Goal: Task Accomplishment & Management: Use online tool/utility

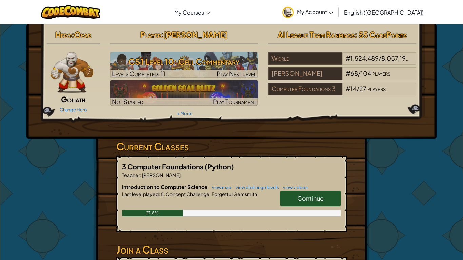
click at [315, 198] on span "Continue" at bounding box center [310, 198] width 26 height 8
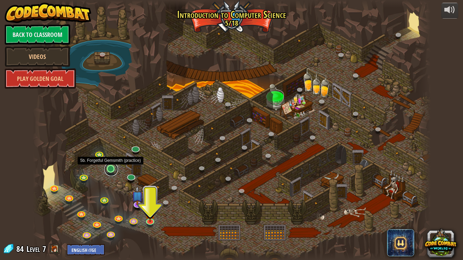
click at [113, 170] on link at bounding box center [111, 170] width 14 height 14
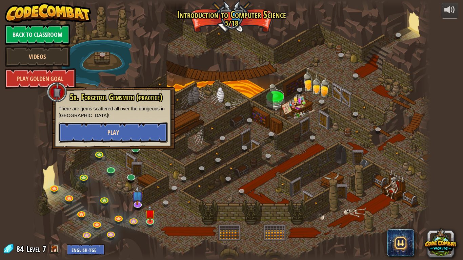
click at [116, 132] on span "Play" at bounding box center [113, 132] width 12 height 8
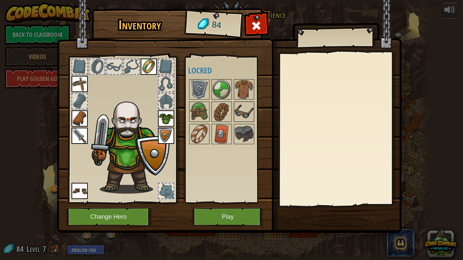
click at [242, 117] on img at bounding box center [243, 111] width 19 height 19
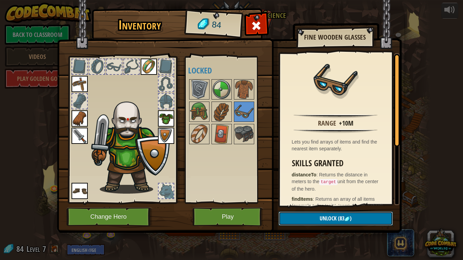
click at [300, 212] on button "Unlock (83 )" at bounding box center [336, 219] width 114 height 14
click at [299, 217] on button "Confirm" at bounding box center [336, 219] width 114 height 14
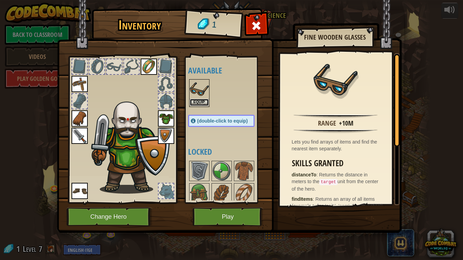
click at [193, 103] on button "Equip" at bounding box center [199, 102] width 19 height 7
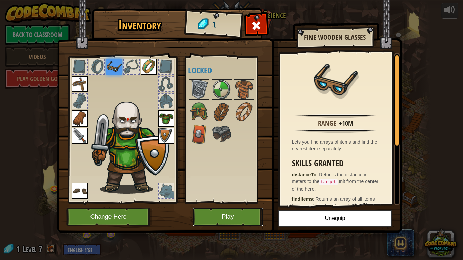
click at [215, 216] on button "Play" at bounding box center [227, 217] width 71 height 19
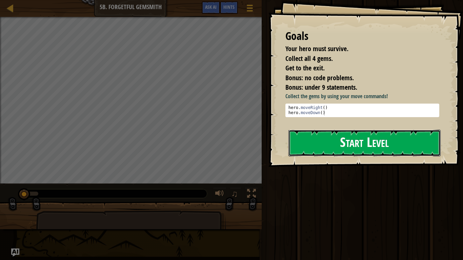
click at [359, 139] on button "Start Level" at bounding box center [364, 143] width 152 height 27
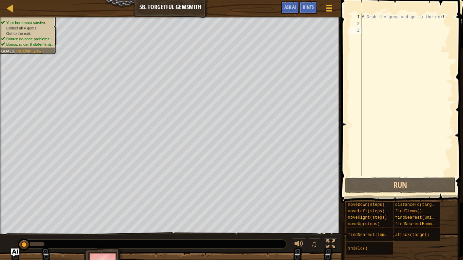
click at [365, 30] on div "# Grab the gems and go to the exit." at bounding box center [406, 102] width 92 height 176
click at [366, 25] on div "# Grab the gems and go to the exit." at bounding box center [406, 102] width 92 height 176
type textarea "# Grab the gems and go to the exit."
type textarea "g"
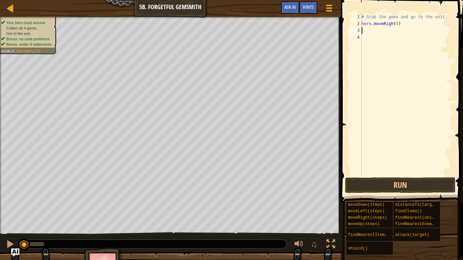
type textarea "g"
type textarea "m"
type textarea "mm"
type textarea "m"
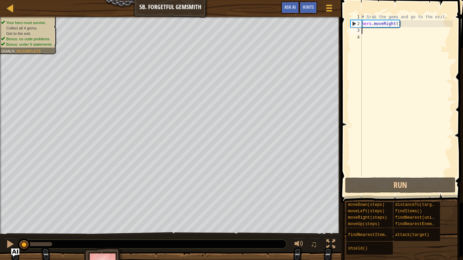
type textarea "m"
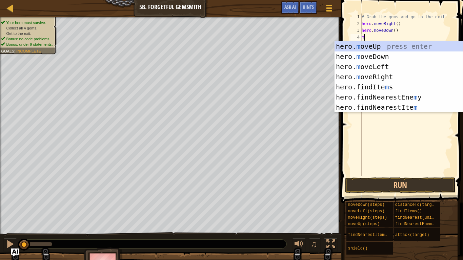
type textarea "mr"
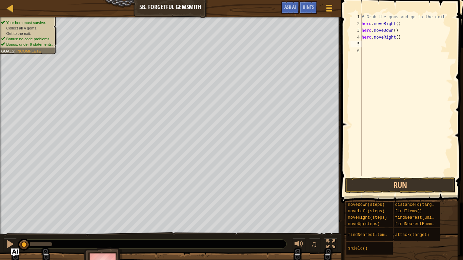
type textarea "hero.moveRight()"
type textarea "hero.moveRight(2)"
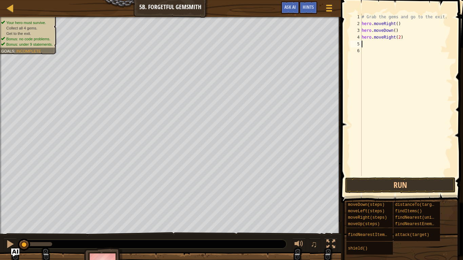
type textarea "m"
click at [399, 186] on button "Run" at bounding box center [400, 186] width 110 height 16
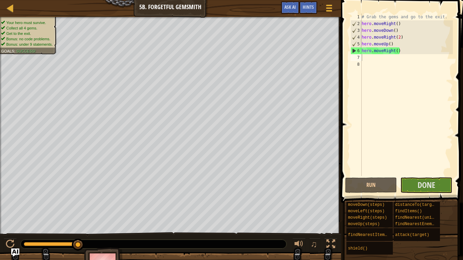
click at [429, 194] on span at bounding box center [402, 91] width 127 height 223
click at [428, 182] on span "Done" at bounding box center [426, 185] width 18 height 11
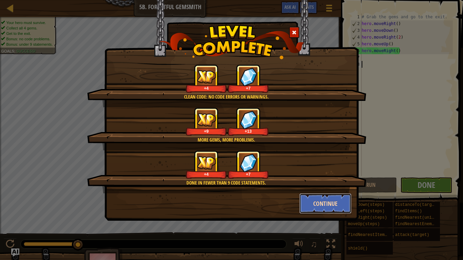
click at [332, 205] on button "Continue" at bounding box center [325, 203] width 53 height 20
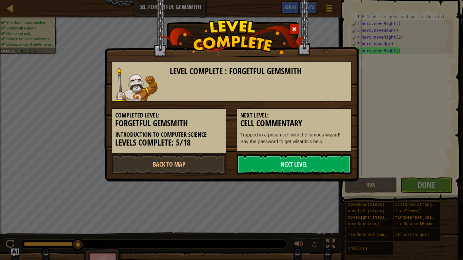
click at [307, 165] on link "Next Level" at bounding box center [293, 164] width 115 height 20
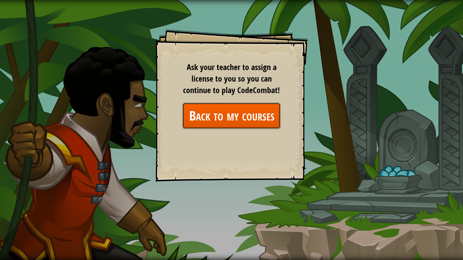
click at [229, 111] on link "Back to my courses" at bounding box center [231, 116] width 98 height 26
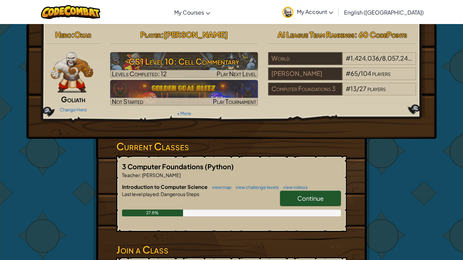
click at [309, 202] on span "Continue" at bounding box center [310, 198] width 26 height 8
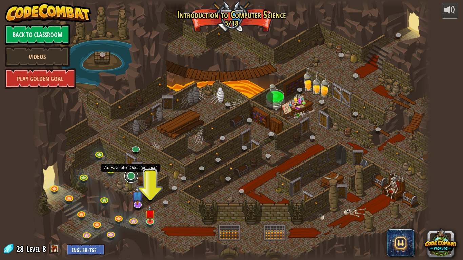
click at [129, 178] on link at bounding box center [131, 176] width 14 height 14
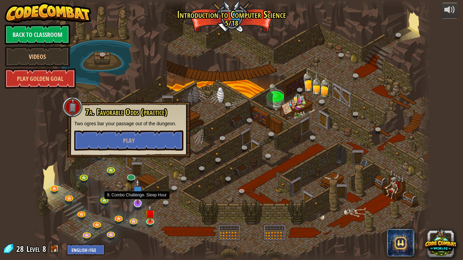
click at [140, 203] on img at bounding box center [137, 192] width 11 height 26
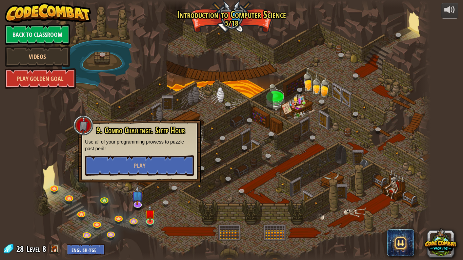
click at [125, 188] on div at bounding box center [232, 130] width 398 height 260
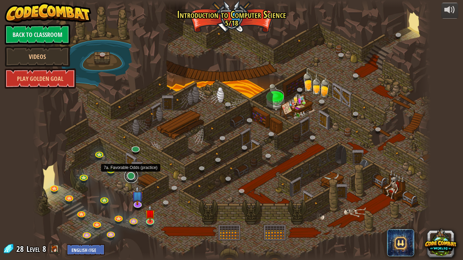
click at [126, 176] on link at bounding box center [131, 176] width 14 height 14
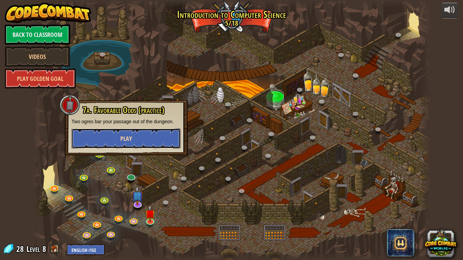
click at [157, 138] on button "Play" at bounding box center [125, 138] width 109 height 20
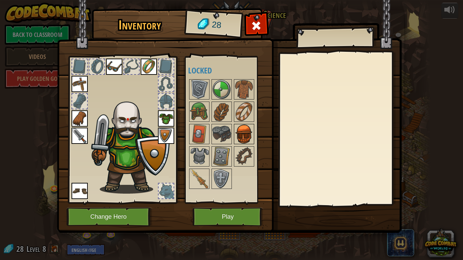
click at [245, 136] on img at bounding box center [243, 134] width 19 height 19
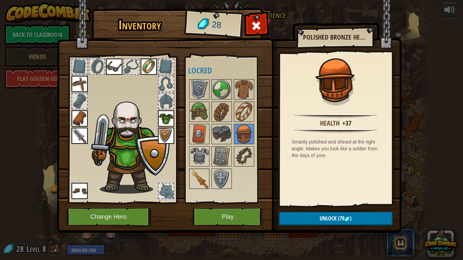
click at [197, 187] on img at bounding box center [199, 178] width 19 height 19
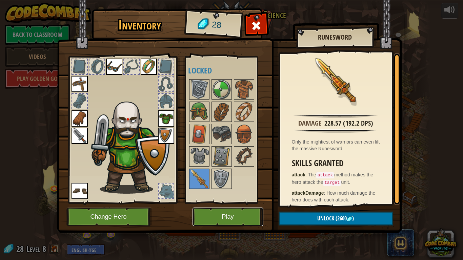
click at [239, 222] on button "Play" at bounding box center [227, 217] width 71 height 19
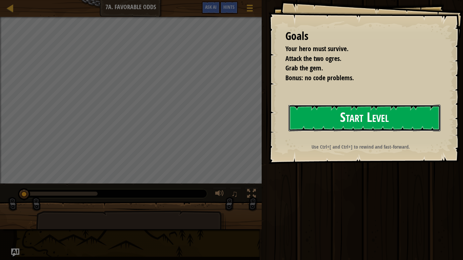
click at [389, 116] on button "Start Level" at bounding box center [364, 118] width 152 height 27
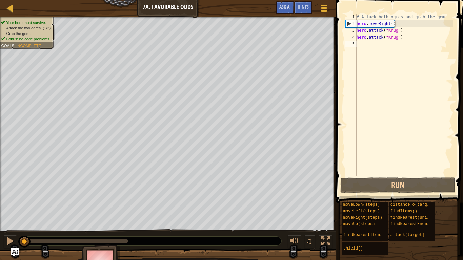
click at [366, 47] on div "# Attack both ogres and grab the gem. hero . moveRight ( ) hero . attack ( "[PE…" at bounding box center [404, 102] width 98 height 176
type textarea "m"
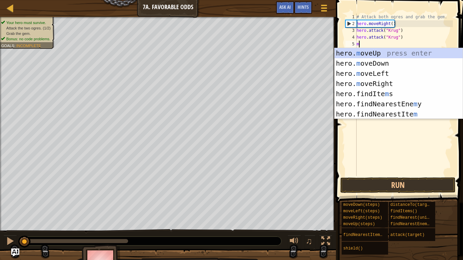
scroll to position [3, 0]
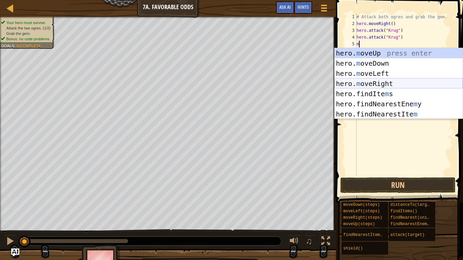
click at [373, 85] on div "hero. m oveUp press enter hero. m oveDown press enter hero. m oveLeft press ent…" at bounding box center [398, 93] width 128 height 91
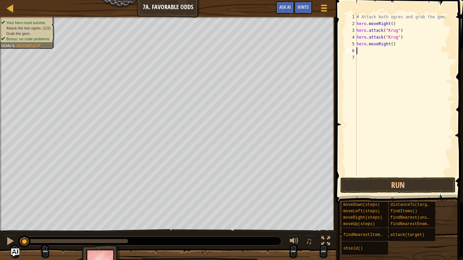
type textarea "m"
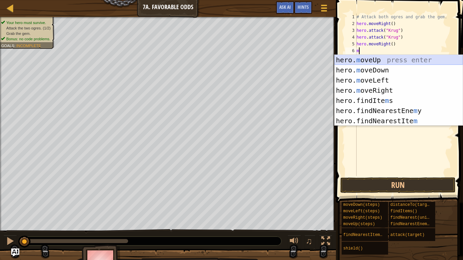
click at [385, 60] on div "hero. m oveUp press enter hero. m oveDown press enter hero. m oveLeft press ent…" at bounding box center [398, 100] width 128 height 91
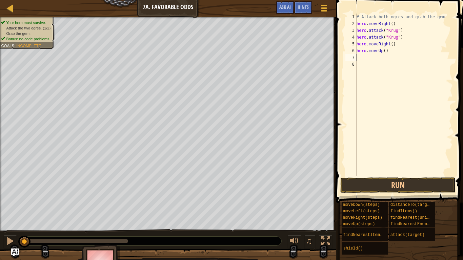
type textarea "m"
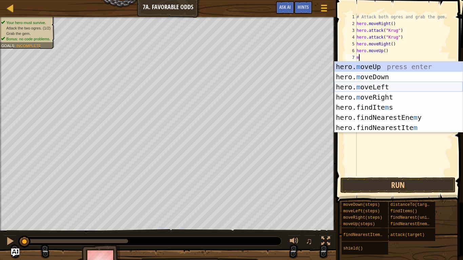
click at [379, 86] on div "hero. m oveUp press enter hero. m oveDown press enter hero. m oveLeft press ent…" at bounding box center [398, 107] width 128 height 91
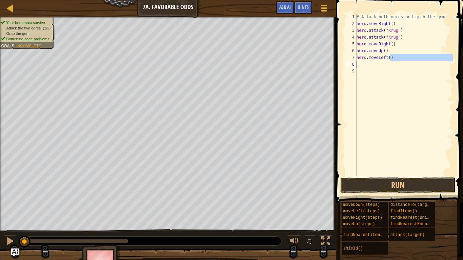
drag, startPoint x: 389, startPoint y: 57, endPoint x: 366, endPoint y: 63, distance: 24.1
click at [366, 63] on div "# Attack both ogres and grab the gem. hero . moveRight ( ) hero . attack ( "[PE…" at bounding box center [404, 102] width 98 height 176
click at [362, 57] on div "# Attack both ogres and grab the gem. hero . moveRight ( ) hero . attack ( "[PE…" at bounding box center [404, 102] width 98 height 176
drag, startPoint x: 362, startPoint y: 57, endPoint x: 393, endPoint y: 59, distance: 30.6
click at [393, 59] on div "# Attack both ogres and grab the gem. hero . moveRight ( ) hero . attack ( "[PE…" at bounding box center [404, 102] width 98 height 176
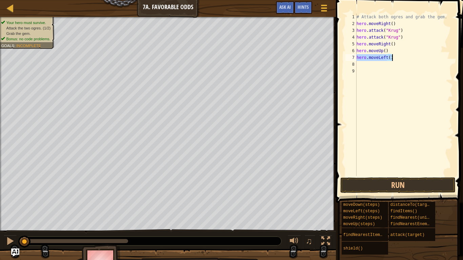
type textarea "\"
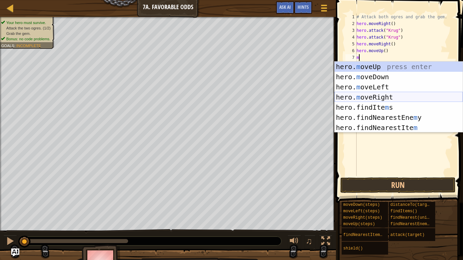
scroll to position [3, 0]
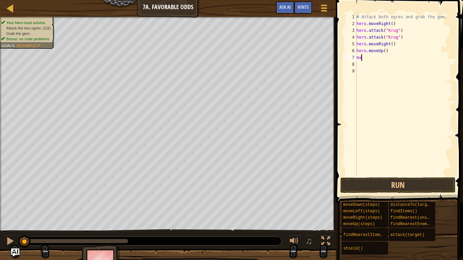
type textarea "m"
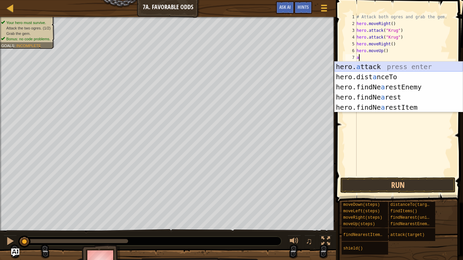
click at [363, 69] on div "hero. a ttack press enter hero.dist a nceTo press enter hero.findNe a restEnemy…" at bounding box center [398, 97] width 128 height 71
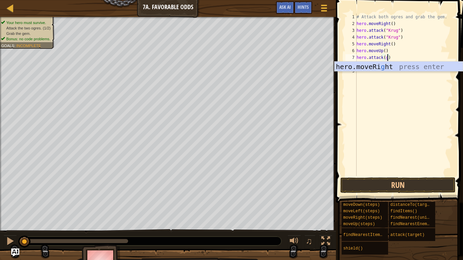
scroll to position [3, 5]
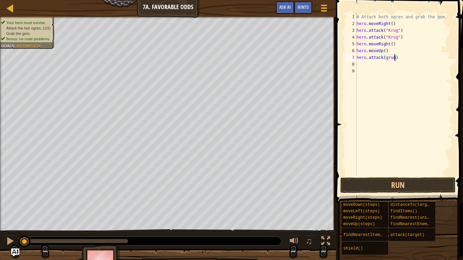
type textarea "hero.attack(grump)"
click at [362, 65] on div "# Attack both ogres and grab the gem. hero . moveRight ( ) hero . attack ( "[PE…" at bounding box center [404, 102] width 98 height 176
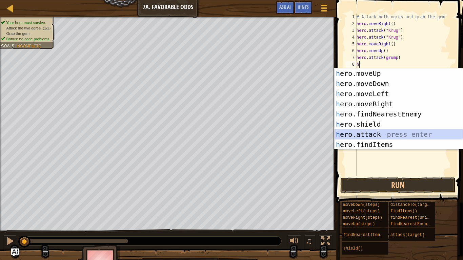
click at [388, 131] on div "h ero.moveUp press enter h ero.moveDown press enter h ero.moveLeft press enter …" at bounding box center [398, 119] width 128 height 102
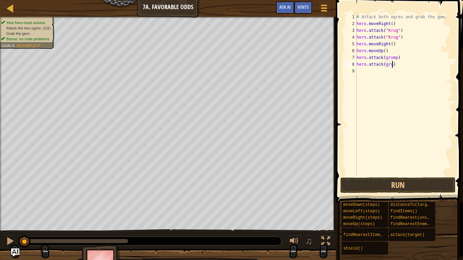
scroll to position [3, 5]
type textarea "hero.attack(grumo)"
click at [373, 71] on div "# Attack both ogres and grab the gem. hero . moveRight ( ) hero . attack ( "[PE…" at bounding box center [404, 102] width 98 height 176
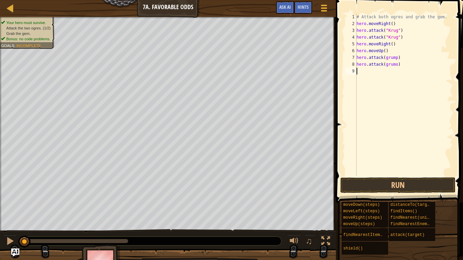
type textarea "m"
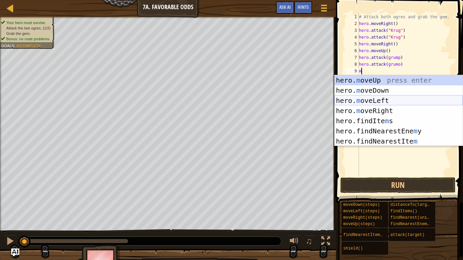
click at [385, 99] on div "hero. m oveUp press enter hero. m oveDown press enter hero. m oveLeft press ent…" at bounding box center [398, 120] width 128 height 91
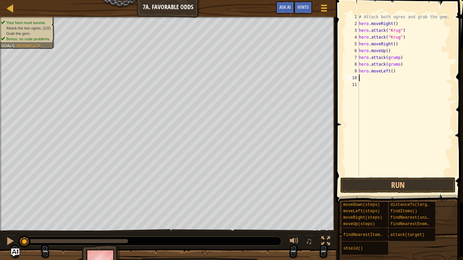
click at [392, 71] on div "# Attack both ogres and grab the gem. hero . moveRight ( ) hero . attack ( "[PE…" at bounding box center [404, 102] width 95 height 176
click at [380, 181] on button "Run" at bounding box center [397, 186] width 115 height 16
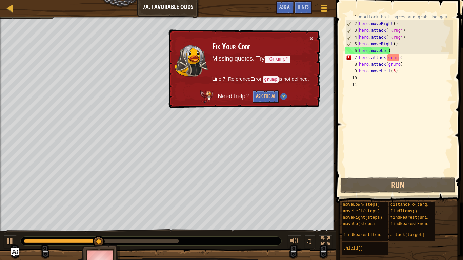
click at [389, 58] on div "# Attack both ogres and grab the gem. hero . moveRight ( ) hero . attack ( "[PE…" at bounding box center [404, 102] width 95 height 176
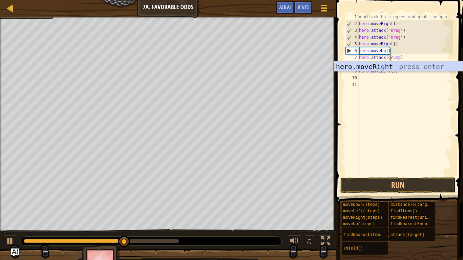
scroll to position [3, 5]
click at [403, 49] on div "# Attack both ogres and grab the gem. hero . moveRight ( ) hero . attack ( "[PE…" at bounding box center [404, 102] width 95 height 176
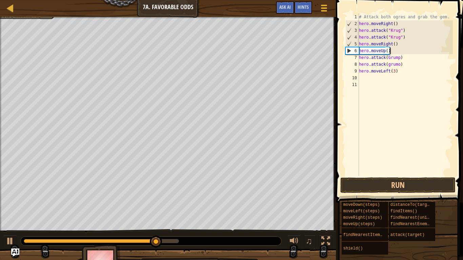
scroll to position [3, 4]
click at [389, 67] on div "# Attack both ogres and grab the gem. hero . moveRight ( ) hero . attack ( "[PE…" at bounding box center [404, 102] width 95 height 176
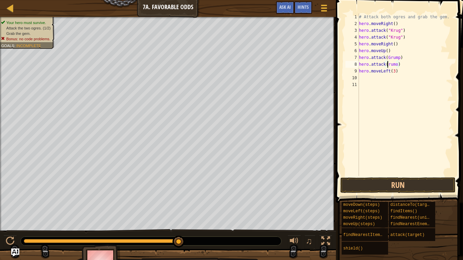
scroll to position [3, 5]
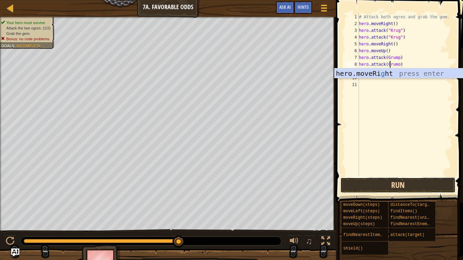
click at [396, 190] on button "Run" at bounding box center [397, 186] width 115 height 16
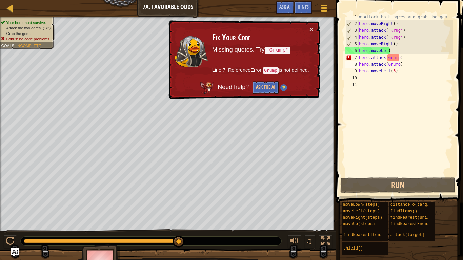
click at [263, 69] on code "Grump" at bounding box center [271, 70] width 16 height 6
click at [409, 61] on div "# Attack both ogres and grab the gem. hero . moveRight ( ) hero . attack ( "[PE…" at bounding box center [404, 102] width 95 height 176
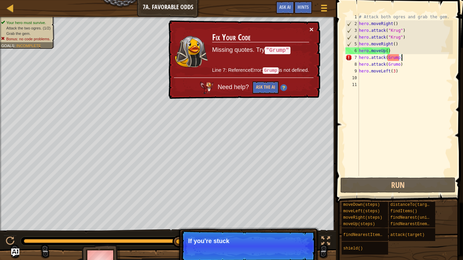
click at [312, 31] on button "×" at bounding box center [311, 29] width 4 height 7
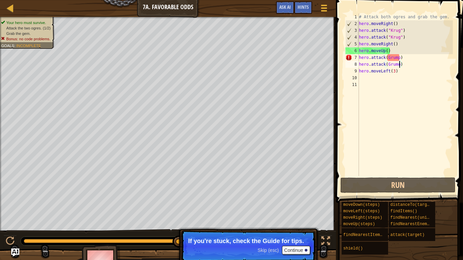
click at [400, 66] on div "# Attack both ogres and grab the gem. hero . moveRight ( ) hero . attack ( "[PE…" at bounding box center [404, 102] width 95 height 176
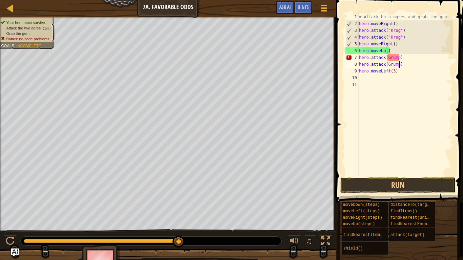
scroll to position [3, 6]
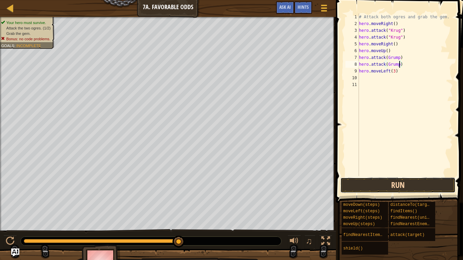
click at [440, 179] on button "Run" at bounding box center [397, 186] width 115 height 16
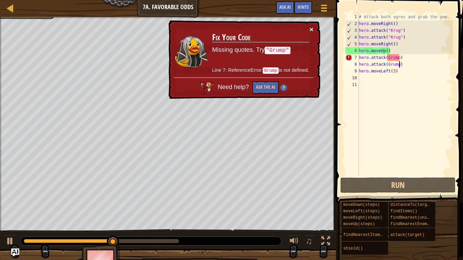
click at [310, 28] on button "×" at bounding box center [311, 29] width 4 height 7
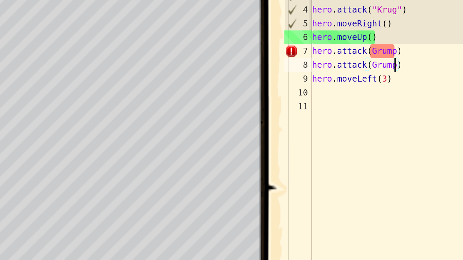
click at [400, 58] on div "# Attack both ogres and grab the gem. hero . moveRight ( ) hero . attack ( "[PE…" at bounding box center [404, 102] width 95 height 176
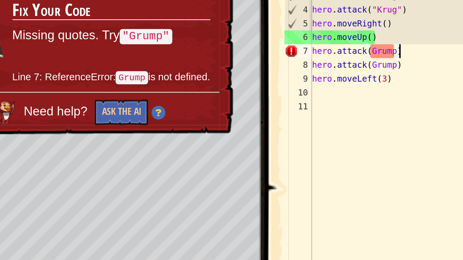
click at [387, 57] on div "# Attack both ogres and grab the gem. hero . moveRight ( ) hero . attack ( "[PE…" at bounding box center [404, 102] width 95 height 176
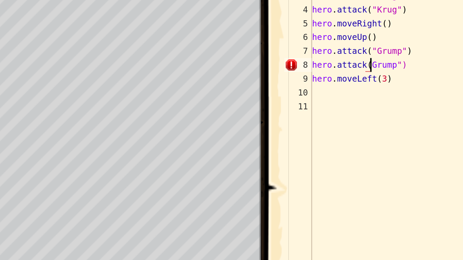
scroll to position [3, 5]
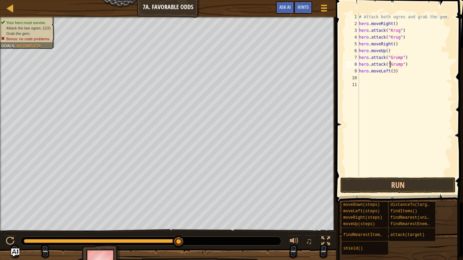
click at [396, 119] on div "Map Introduction to Computer Science 7a. Favorable Odds Game Menu Done Hints As…" at bounding box center [231, 130] width 463 height 260
type textarea "hero.attack("Grump")"
click at [382, 192] on button "Run" at bounding box center [397, 186] width 115 height 16
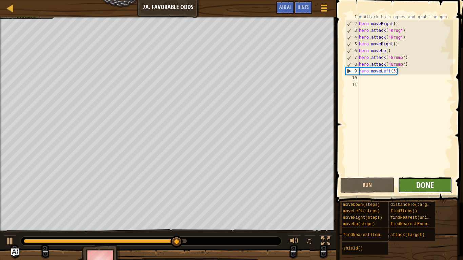
click at [418, 188] on span "Done" at bounding box center [425, 185] width 18 height 11
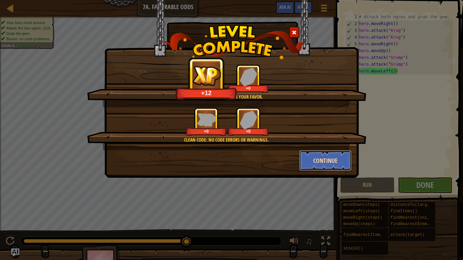
click at [332, 157] on button "Continue" at bounding box center [325, 160] width 53 height 20
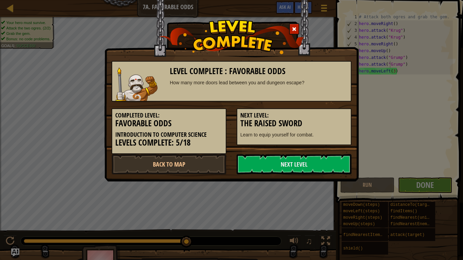
click at [332, 157] on link "Next Level" at bounding box center [293, 164] width 115 height 20
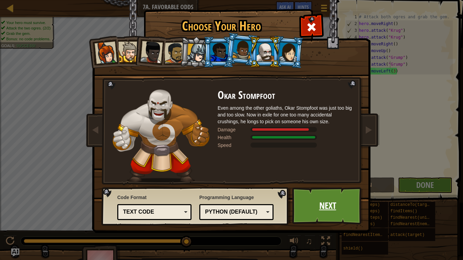
click at [309, 211] on link "Next" at bounding box center [327, 205] width 71 height 37
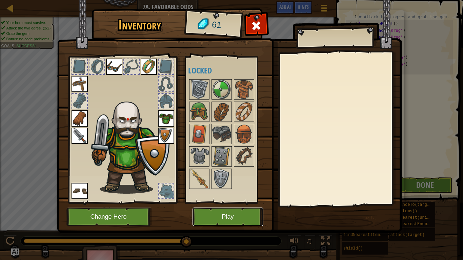
click at [250, 215] on button "Play" at bounding box center [227, 217] width 71 height 19
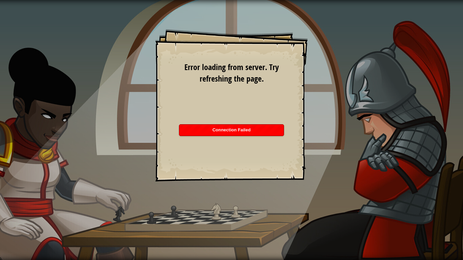
click at [248, 130] on span "Connection Failed" at bounding box center [231, 129] width 38 height 5
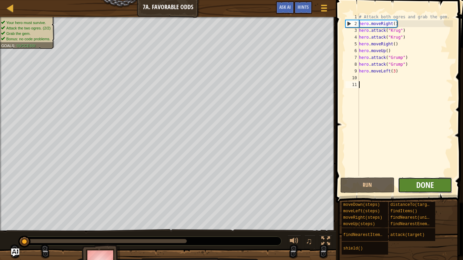
click at [426, 187] on span "Done" at bounding box center [425, 185] width 18 height 11
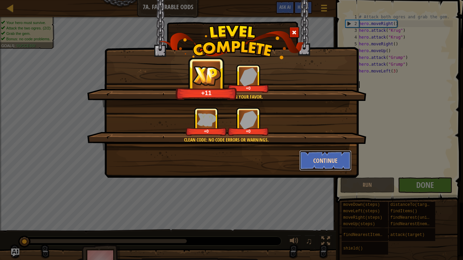
click at [315, 170] on button "Continue" at bounding box center [325, 160] width 53 height 20
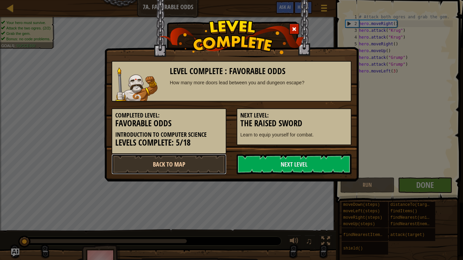
click at [204, 163] on link "Back to Map" at bounding box center [168, 164] width 115 height 20
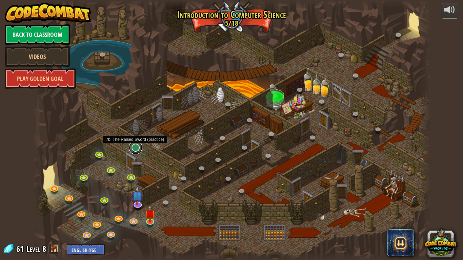
click at [138, 151] on link at bounding box center [136, 148] width 14 height 14
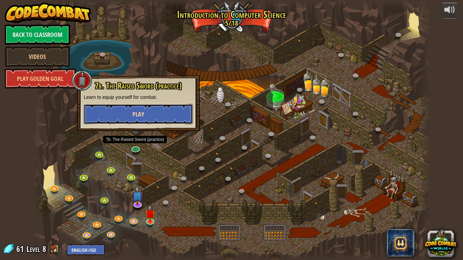
click at [161, 109] on button "Play" at bounding box center [138, 114] width 109 height 20
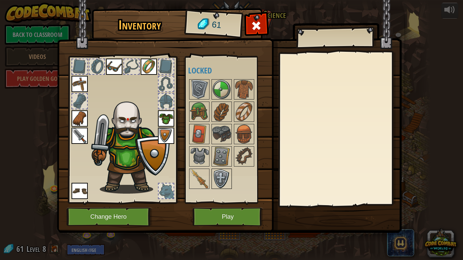
click at [225, 185] on img at bounding box center [221, 178] width 19 height 19
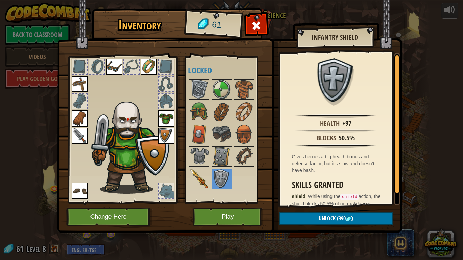
click at [194, 171] on img at bounding box center [199, 178] width 19 height 19
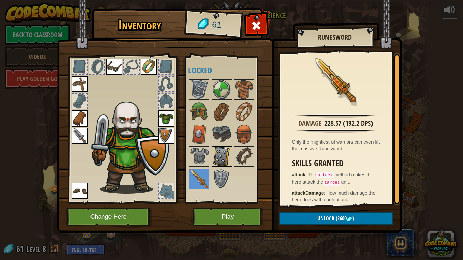
click at [218, 150] on img at bounding box center [221, 156] width 19 height 19
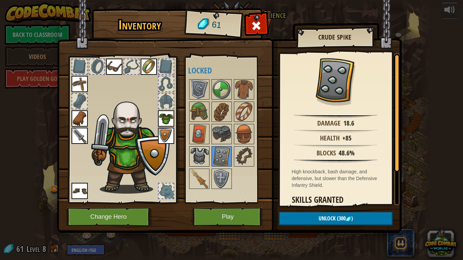
click at [201, 156] on img at bounding box center [199, 156] width 19 height 19
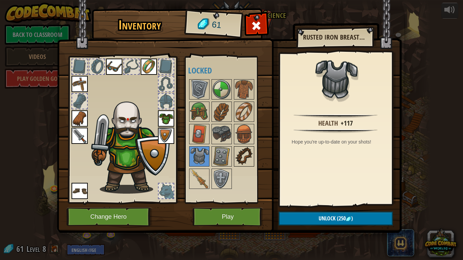
click at [239, 159] on img at bounding box center [243, 156] width 19 height 19
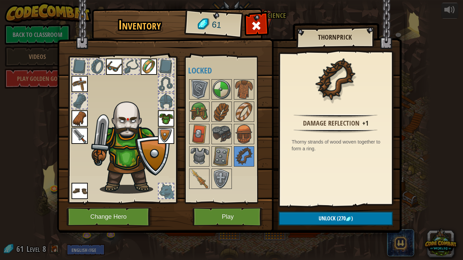
click at [240, 145] on div at bounding box center [228, 134] width 80 height 112
click at [160, 130] on img at bounding box center [166, 136] width 16 height 16
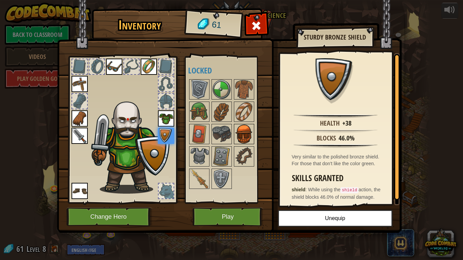
click at [234, 139] on img at bounding box center [243, 134] width 19 height 19
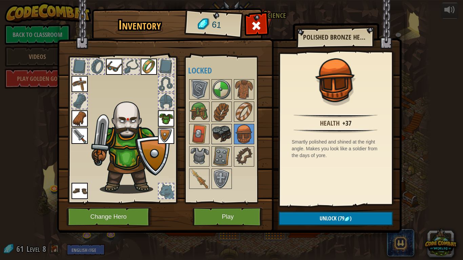
click at [225, 138] on img at bounding box center [221, 134] width 19 height 19
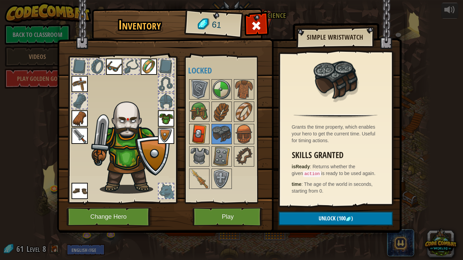
click at [197, 134] on img at bounding box center [199, 134] width 19 height 19
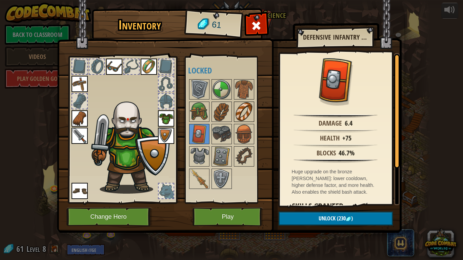
click at [238, 122] on div at bounding box center [244, 112] width 20 height 20
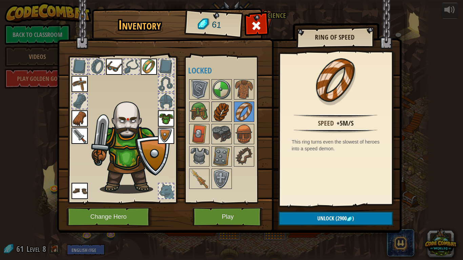
click at [224, 117] on img at bounding box center [221, 111] width 19 height 19
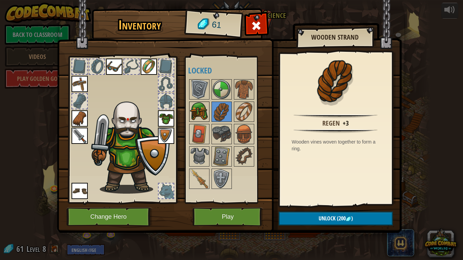
click at [202, 114] on img at bounding box center [199, 111] width 19 height 19
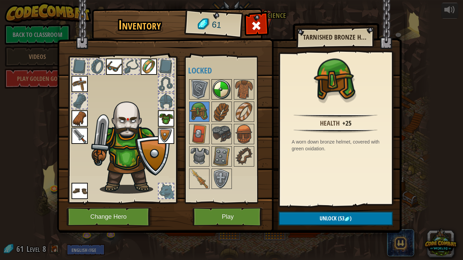
click at [219, 96] on img at bounding box center [221, 89] width 19 height 19
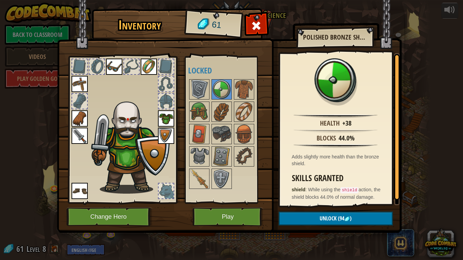
click at [233, 95] on div at bounding box center [228, 134] width 80 height 112
click at [215, 129] on img at bounding box center [221, 134] width 19 height 19
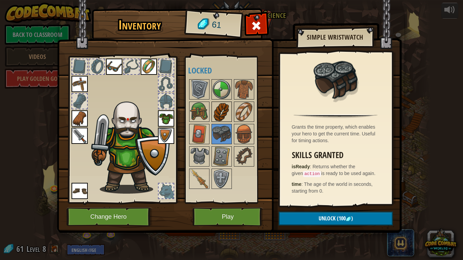
click at [222, 116] on img at bounding box center [221, 111] width 19 height 19
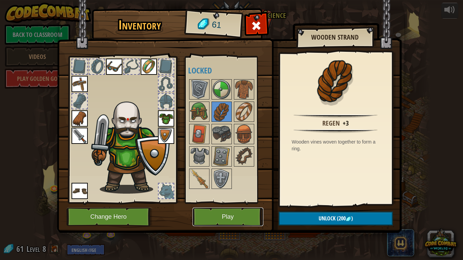
click at [237, 219] on button "Play" at bounding box center [227, 217] width 71 height 19
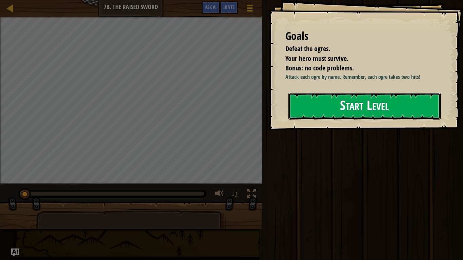
click at [344, 109] on button "Start Level" at bounding box center [364, 106] width 152 height 27
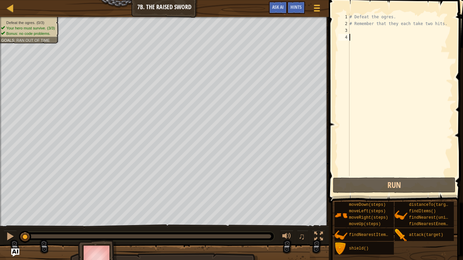
click at [340, 40] on div "4" at bounding box center [343, 37] width 11 height 7
click at [360, 27] on div "# Defeat the ogres. # Remember that they each take two hits." at bounding box center [400, 102] width 105 height 176
type textarea "m"
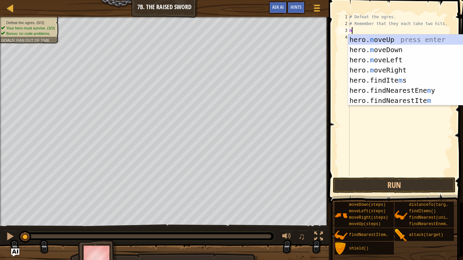
scroll to position [3, 0]
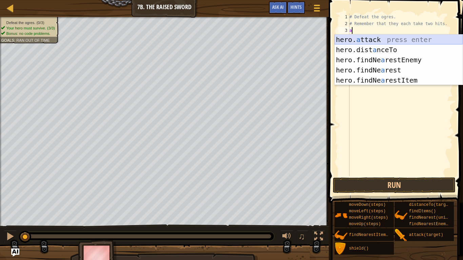
click at [427, 35] on div "hero. a ttack press enter hero.dist a nceTo press enter hero.findNe a restEnemy…" at bounding box center [398, 70] width 128 height 71
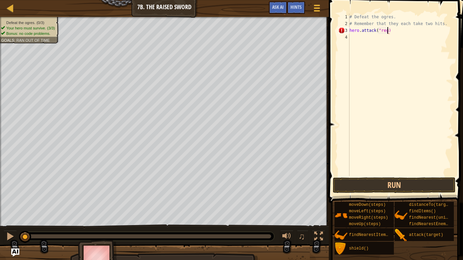
scroll to position [3, 6]
click at [354, 33] on div "# Defeat the ogres. # Remember that they each take two hits. hero . attack ( "r…" at bounding box center [400, 102] width 105 height 176
drag, startPoint x: 354, startPoint y: 33, endPoint x: 396, endPoint y: 32, distance: 42.4
click at [396, 32] on div "# Defeat the ogres. # Remember that they each take two hits. hero . attack ( "r…" at bounding box center [400, 102] width 105 height 176
type textarea "hero.attack("reg")"
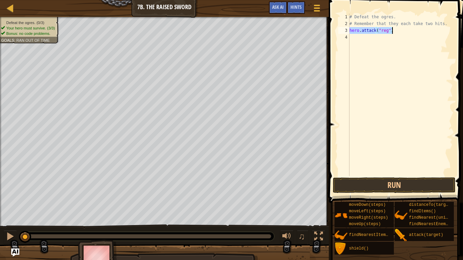
click at [358, 29] on div "# Defeat the ogres. # Remember that they each take two hits. hero . attack ( "r…" at bounding box center [400, 95] width 105 height 163
click at [358, 40] on div "# Defeat the ogres. # Remember that they each take two hits. hero . attack ( "r…" at bounding box center [400, 102] width 105 height 176
paste textarea "hero.attack("reg")"
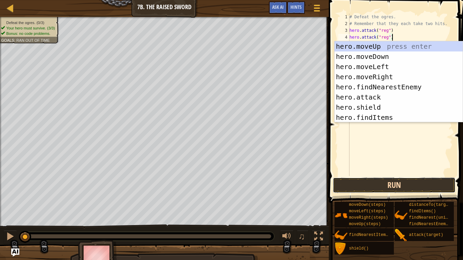
click at [395, 184] on button "Run" at bounding box center [394, 186] width 122 height 16
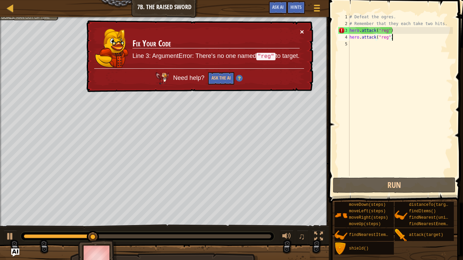
click at [302, 32] on button "×" at bounding box center [302, 31] width 4 height 7
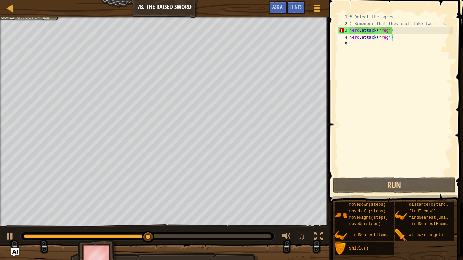
click at [21, 239] on div at bounding box center [147, 236] width 253 height 9
click at [25, 236] on div at bounding box center [90, 236] width 132 height 4
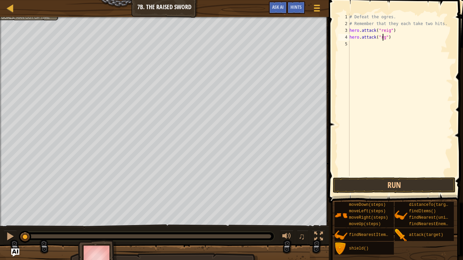
scroll to position [3, 5]
click at [342, 188] on button "Run" at bounding box center [394, 186] width 122 height 16
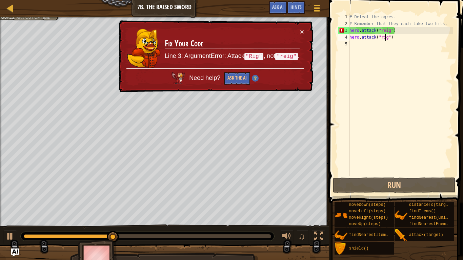
click at [386, 31] on div "# Defeat the ogres. # Remember that they each take two hits. hero . attack ( "r…" at bounding box center [400, 102] width 105 height 176
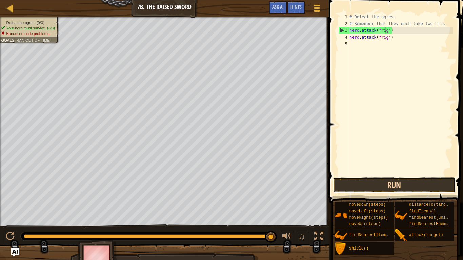
click at [365, 187] on button "Run" at bounding box center [394, 186] width 122 height 16
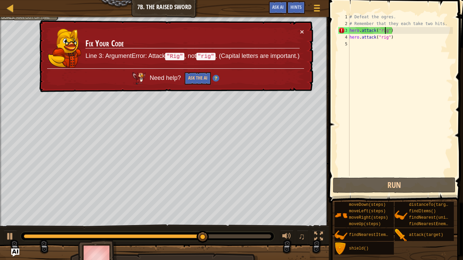
click at [384, 29] on div "# Defeat the ogres. # Remember that they each take two hits. hero . attack ( "r…" at bounding box center [400, 102] width 105 height 176
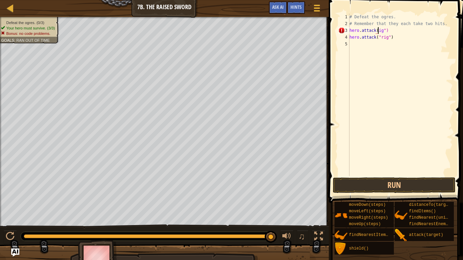
scroll to position [3, 4]
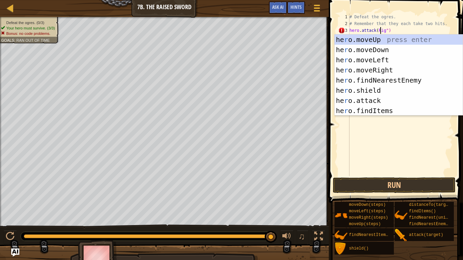
click at [384, 30] on div "# Defeat the ogres. # Remember that they each take two hits. hero . attack ( Ri…" at bounding box center [400, 102] width 105 height 176
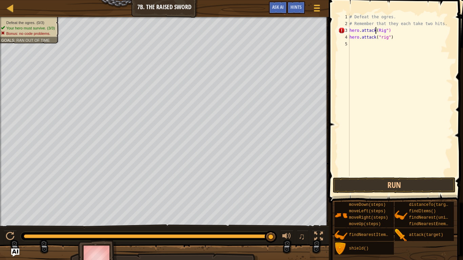
click at [376, 30] on div "# Defeat the ogres. # Remember that they each take two hits. hero . attack ( Ri…" at bounding box center [400, 102] width 105 height 176
click at [377, 30] on div "# Defeat the ogres. # Remember that they each take two hits. hero . attack ( Ri…" at bounding box center [400, 102] width 105 height 176
click at [382, 36] on div "# Defeat the ogres. # Remember that they each take two hits. hero . attack ( "R…" at bounding box center [400, 102] width 105 height 176
click at [415, 189] on button "Run" at bounding box center [394, 186] width 122 height 16
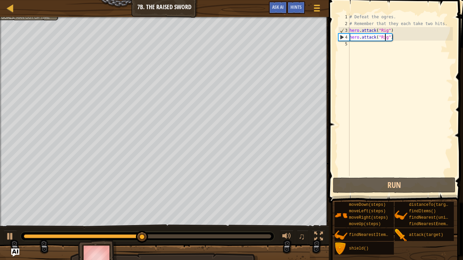
click at [386, 38] on div "# Defeat the ogres. # Remember that they each take two hits. hero . attack ( "R…" at bounding box center [400, 102] width 105 height 176
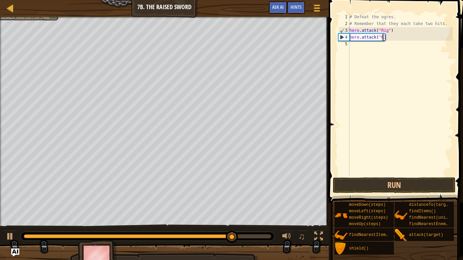
type textarea "hero.attack(")"
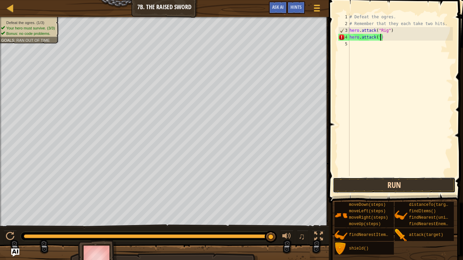
click at [410, 181] on button "Run" at bounding box center [394, 186] width 122 height 16
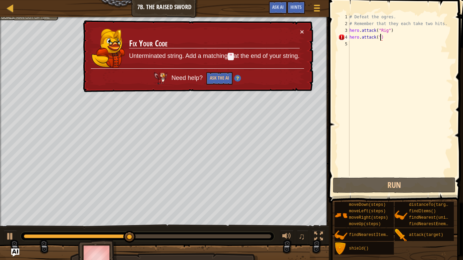
click at [380, 38] on div "# Defeat the ogres. # Remember that they each take two hits. hero . attack ( "R…" at bounding box center [400, 102] width 105 height 176
drag, startPoint x: 386, startPoint y: 35, endPoint x: 342, endPoint y: 38, distance: 43.8
click at [342, 38] on div "hero.attack(") 1 2 3 4 5 # Defeat the ogres. # Remember that they each take two…" at bounding box center [395, 95] width 116 height 163
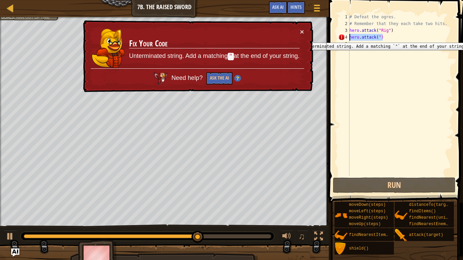
scroll to position [3, 0]
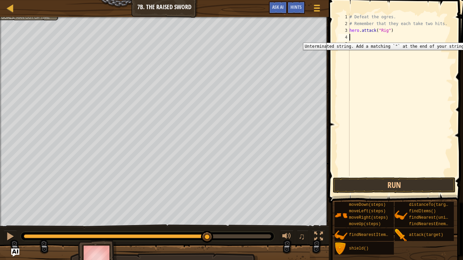
paste textarea "hero.attack("reg")"
type textarea "hero.attack("reg")"
click at [350, 44] on div "# Defeat the ogres. # Remember that they each take two hits. hero . attack ( "R…" at bounding box center [400, 102] width 105 height 176
paste textarea "hero.attack("reg")"
type textarea "hero.attack("reg")"
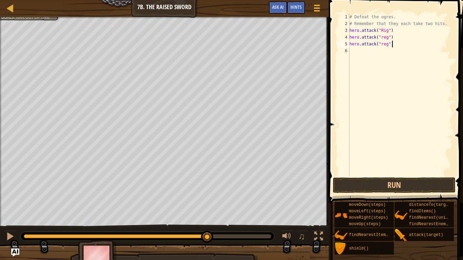
click at [400, 44] on div "# Defeat the ogres. # Remember that they each take two hits. hero . attack ( "R…" at bounding box center [400, 102] width 105 height 176
click at [362, 54] on div "# Defeat the ogres. # Remember that they each take two hits. hero . attack ( "R…" at bounding box center [400, 102] width 105 height 176
paste textarea "hero.attack("reg")"
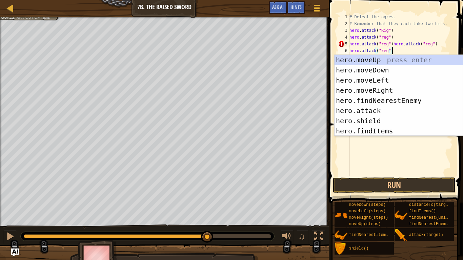
click at [399, 43] on div "# Defeat the ogres. # Remember that they each take two hits. hero . attack ( "R…" at bounding box center [400, 102] width 105 height 176
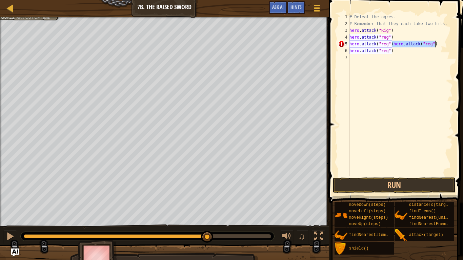
drag, startPoint x: 399, startPoint y: 43, endPoint x: 432, endPoint y: 45, distance: 33.0
click at [432, 45] on div "# Defeat the ogres. # Remember that they each take two hits. hero . attack ( "R…" at bounding box center [400, 102] width 105 height 176
type textarea "hero.attack("reg")"
click at [373, 65] on div "# Defeat the ogres. # Remember that they each take two hits. hero . attack ( "R…" at bounding box center [400, 102] width 105 height 176
paste textarea "hero.attack("reg")"
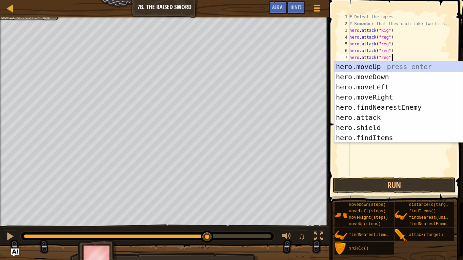
click at [444, 27] on div "# Defeat the ogres. # Remember that they each take two hits. hero . attack ( "R…" at bounding box center [400, 102] width 105 height 176
type textarea "# Remember that they each take two hits."
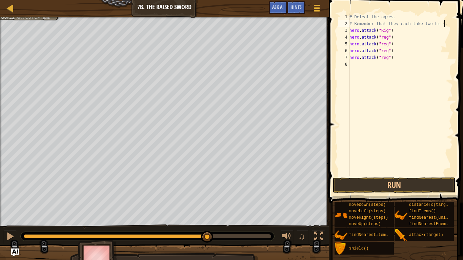
click at [353, 68] on div "# Defeat the ogres. # Remember that they each take two hits. hero . attack ( "R…" at bounding box center [400, 102] width 105 height 176
paste textarea "hero.attack("reg")"
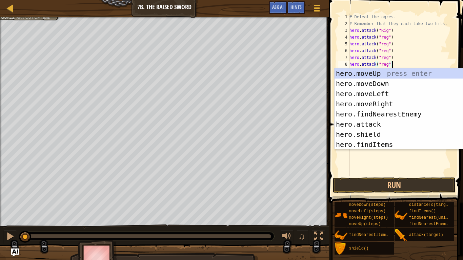
click at [25, 238] on div at bounding box center [25, 236] width 2 height 4
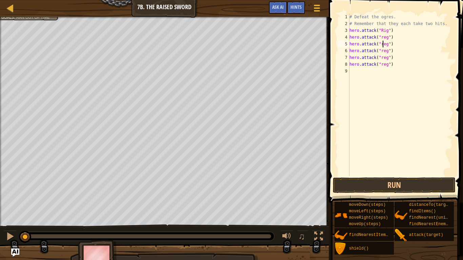
click at [383, 44] on div "# Defeat the ogres. # Remember that they each take two hits. hero . attack ( "R…" at bounding box center [400, 102] width 105 height 176
click at [384, 53] on div "# Defeat the ogres. # Remember that they each take two hits. hero . attack ( "R…" at bounding box center [400, 102] width 105 height 176
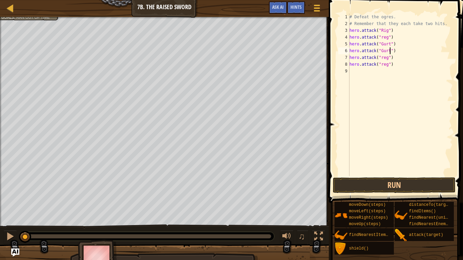
click at [383, 59] on div "# Defeat the ogres. # Remember that they each take two hits. hero . attack ( "R…" at bounding box center [400, 102] width 105 height 176
click at [383, 40] on div "# Defeat the ogres. # Remember that they each take two hits. hero . attack ( "R…" at bounding box center [400, 102] width 105 height 176
click at [385, 39] on div "# Defeat the ogres. # Remember that they each take two hits. hero . attack ( "R…" at bounding box center [400, 102] width 105 height 176
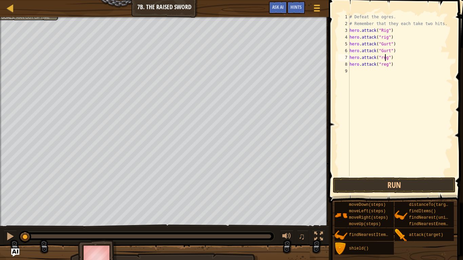
click at [385, 57] on div "# Defeat the ogres. # Remember that they each take two hits. hero . attack ( "R…" at bounding box center [400, 102] width 105 height 176
click at [386, 64] on div "# Defeat the ogres. # Remember that they each take two hits. hero . attack ( "R…" at bounding box center [400, 102] width 105 height 176
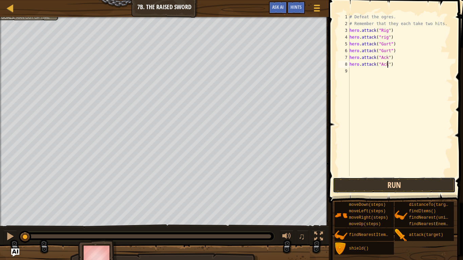
click at [391, 187] on button "Run" at bounding box center [394, 186] width 122 height 16
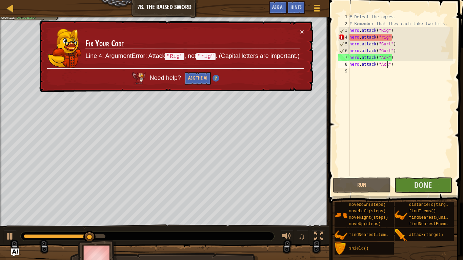
click at [382, 36] on div "# Defeat the ogres. # Remember that they each take two hits. hero . attack ( "R…" at bounding box center [400, 102] width 105 height 176
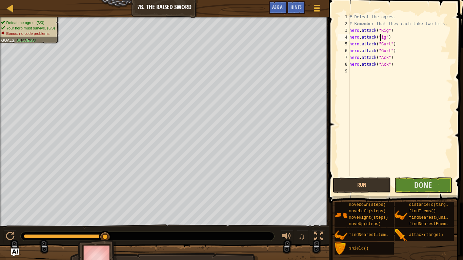
scroll to position [3, 5]
type textarea "hero.attack("Rig")"
click at [376, 185] on button "Run" at bounding box center [362, 186] width 58 height 16
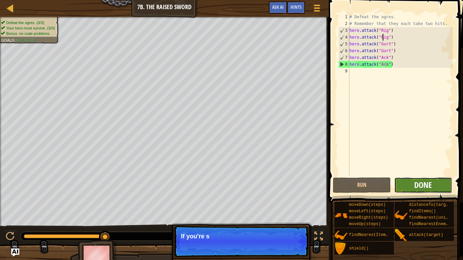
click at [426, 183] on span "Done" at bounding box center [423, 185] width 18 height 11
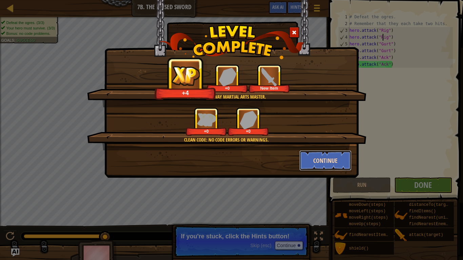
click at [325, 164] on button "Continue" at bounding box center [325, 160] width 53 height 20
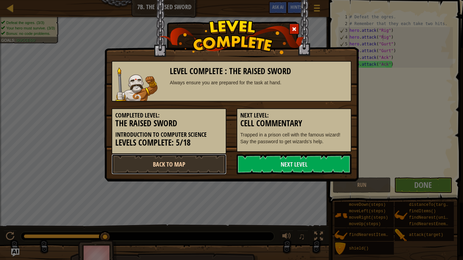
click at [208, 158] on link "Back to Map" at bounding box center [168, 164] width 115 height 20
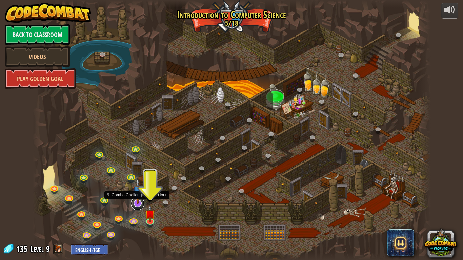
click at [140, 207] on link at bounding box center [138, 204] width 14 height 14
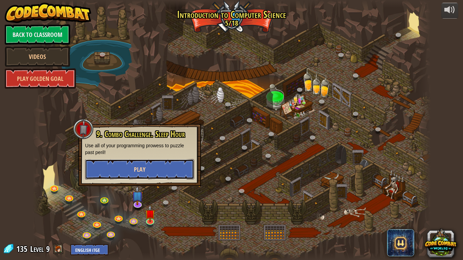
click at [177, 164] on button "Play" at bounding box center [139, 169] width 109 height 20
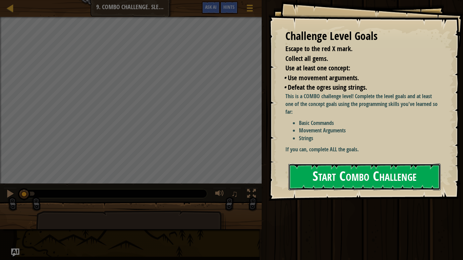
click at [291, 170] on button "Start Combo Challenge" at bounding box center [364, 177] width 152 height 27
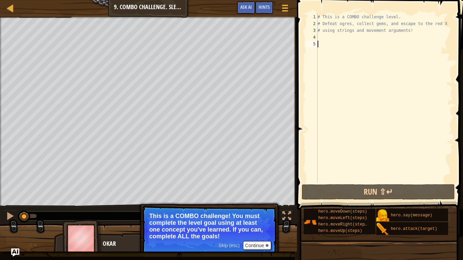
click at [331, 33] on div "# This is a COMBO challenge level. # Defeat [PERSON_NAME], collect gems, and es…" at bounding box center [384, 105] width 137 height 183
type textarea "# using strings and movement arguments!"
click at [329, 37] on div "# This is a COMBO challenge level. # Defeat [PERSON_NAME], collect gems, and es…" at bounding box center [384, 105] width 137 height 183
click at [257, 244] on button "Continue" at bounding box center [257, 245] width 28 height 9
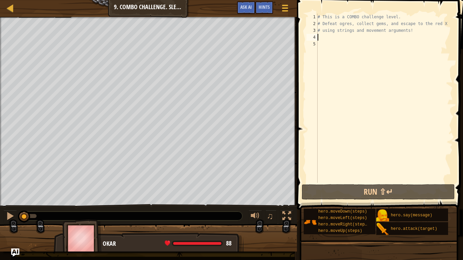
type textarea "m"
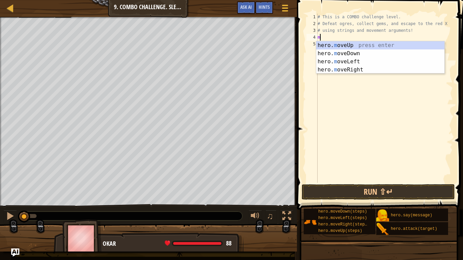
scroll to position [3, 0]
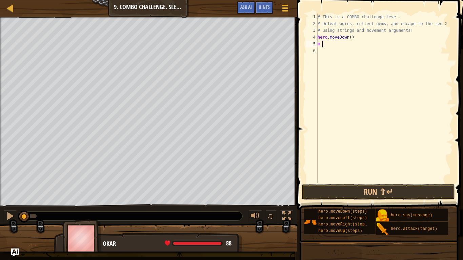
type textarea "m"
click at [352, 194] on button "Run ⇧↵" at bounding box center [378, 192] width 153 height 16
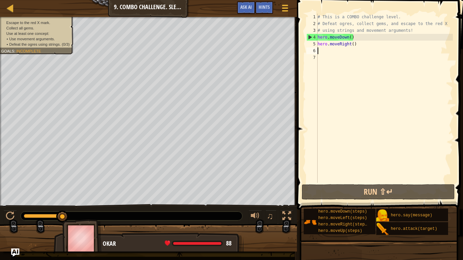
type textarea "a"
click at [365, 58] on div "# This is a COMBO challenge level. # Defeat [PERSON_NAME], collect gems, and es…" at bounding box center [384, 105] width 137 height 183
click at [259, 7] on span "Hints" at bounding box center [264, 7] width 11 height 6
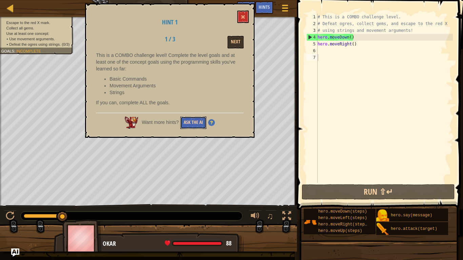
click at [203, 126] on button "Ask the AI" at bounding box center [193, 123] width 26 height 13
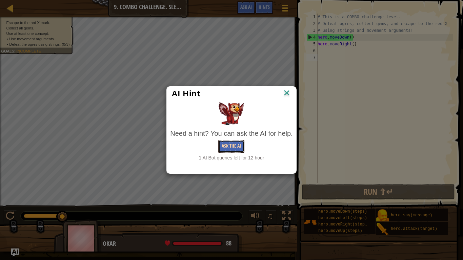
click at [240, 150] on button "Ask the AI" at bounding box center [231, 146] width 26 height 13
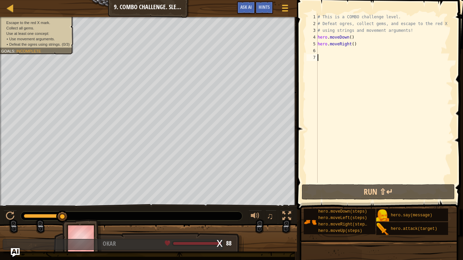
click at [17, 253] on img "Ask AI" at bounding box center [15, 252] width 9 height 9
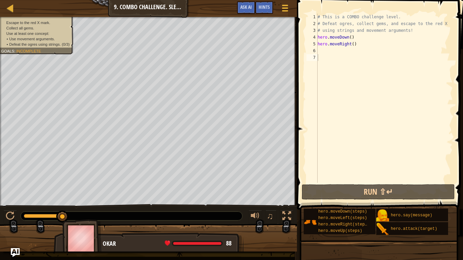
click at [15, 252] on img "Ask AI" at bounding box center [15, 252] width 9 height 9
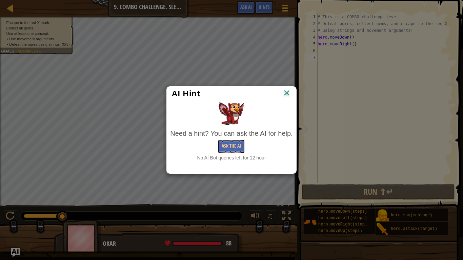
click at [15, 252] on div "AI Hint Need a hint? You can ask the AI for help. Ask the AI No AI Bot queries …" at bounding box center [231, 130] width 463 height 260
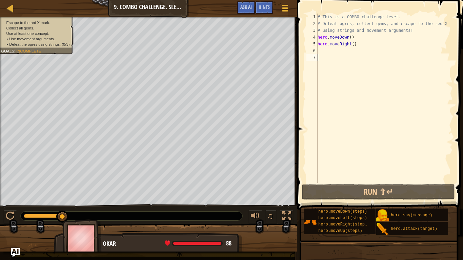
click at [15, 252] on img "Ask AI" at bounding box center [15, 252] width 9 height 9
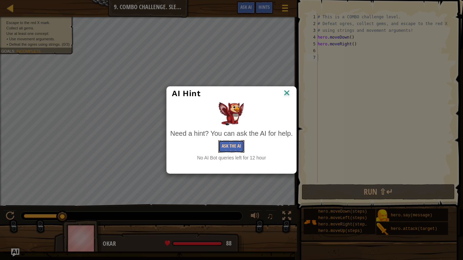
click at [238, 146] on button "Ask the AI" at bounding box center [231, 146] width 26 height 13
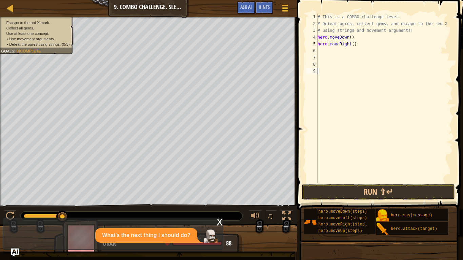
type textarea "\"
type textarea "\\"
type textarea "\"
type textarea "\\"
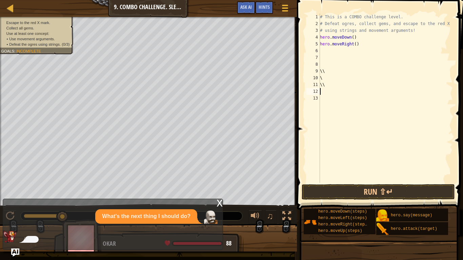
scroll to position [3, 0]
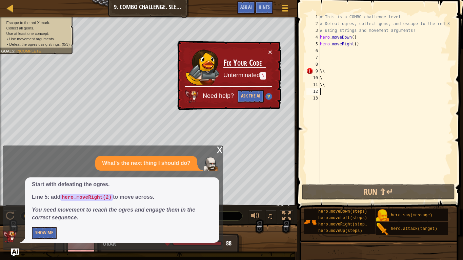
click at [356, 44] on div "# This is a COMBO challenge level. # Defeat [PERSON_NAME], collect gems, and es…" at bounding box center [385, 105] width 134 height 183
type textarea "hero.moveRight(2)"
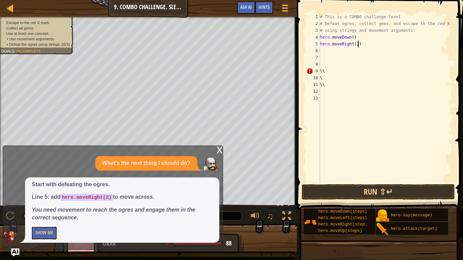
scroll to position [3, 5]
click at [329, 101] on div "# This is a COMBO challenge level. # Defeat [PERSON_NAME], collect gems, and es…" at bounding box center [385, 105] width 134 height 183
type textarea "\"
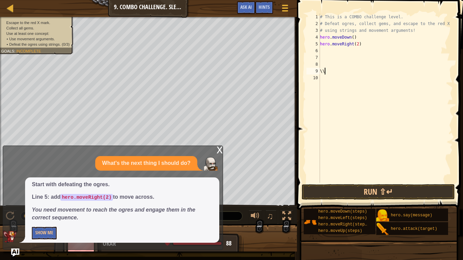
type textarea "\"
type textarea "hero.moveRight(2)"
click at [360, 194] on button "Run ⇧↵" at bounding box center [378, 192] width 153 height 16
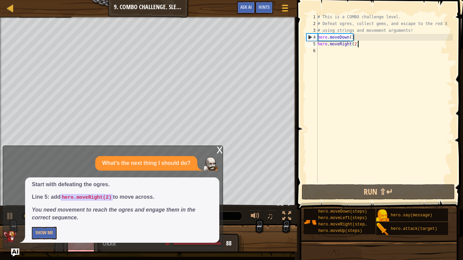
click at [220, 149] on div "x" at bounding box center [220, 149] width 6 height 7
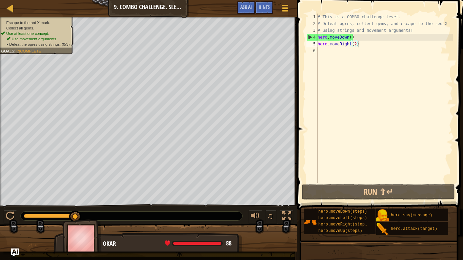
click at [336, 52] on div "# This is a COMBO challenge level. # Defeat [PERSON_NAME], collect gems, and es…" at bounding box center [384, 105] width 137 height 183
type textarea "m"
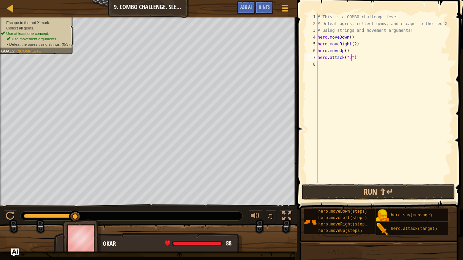
scroll to position [3, 5]
type textarea "hero.attack("Ursa")"
type textarea "m"
click at [353, 65] on div "# This is a COMBO challenge level. # Defeat [PERSON_NAME], collect gems, and es…" at bounding box center [385, 105] width 134 height 183
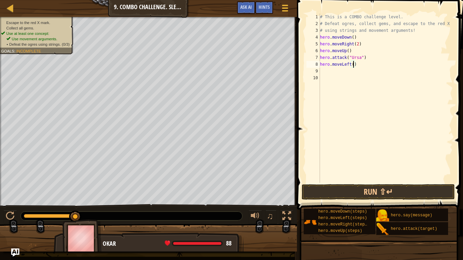
scroll to position [3, 5]
type textarea "hero.moveLeft(2)"
click at [350, 187] on button "Run ⇧↵" at bounding box center [378, 192] width 153 height 16
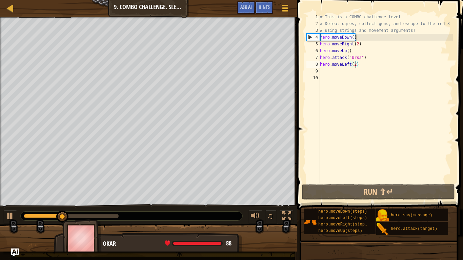
click at [337, 77] on div "# This is a COMBO challenge level. # Defeat [PERSON_NAME], collect gems, and es…" at bounding box center [385, 105] width 134 height 183
click at [330, 74] on div "# This is a COMBO challenge level. # Defeat [PERSON_NAME], collect gems, and es…" at bounding box center [385, 105] width 134 height 183
click at [324, 56] on div "# This is a COMBO challenge level. # Defeat [PERSON_NAME], collect gems, and es…" at bounding box center [385, 105] width 134 height 183
type textarea "hero.attack("Ursa")"
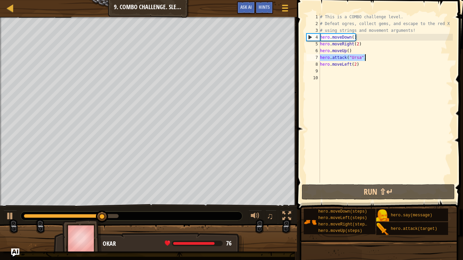
drag, startPoint x: 324, startPoint y: 56, endPoint x: 366, endPoint y: 58, distance: 42.4
click at [366, 58] on div "# This is a COMBO challenge level. # Defeat [PERSON_NAME], collect gems, and es…" at bounding box center [385, 105] width 134 height 183
click at [328, 74] on div "# This is a COMBO challenge level. # Defeat [PERSON_NAME], collect gems, and es…" at bounding box center [385, 105] width 134 height 183
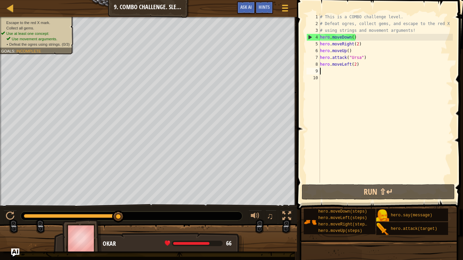
paste textarea "hero.attack("Ursa")"
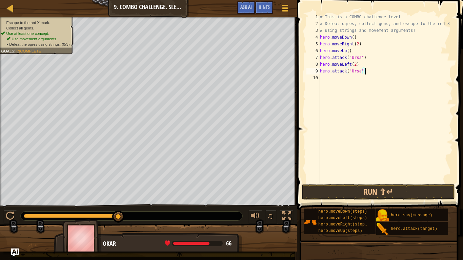
click at [323, 66] on div "# This is a COMBO challenge level. # Defeat [PERSON_NAME], collect gems, and es…" at bounding box center [385, 105] width 134 height 183
type textarea "hero.moveLeft(2)"
drag, startPoint x: 323, startPoint y: 66, endPoint x: 357, endPoint y: 67, distance: 34.6
click at [357, 67] on div "# This is a COMBO challenge level. # Defeat [PERSON_NAME], collect gems, and es…" at bounding box center [385, 105] width 134 height 183
click at [335, 81] on div "# This is a COMBO challenge level. # Defeat [PERSON_NAME], collect gems, and es…" at bounding box center [385, 105] width 134 height 183
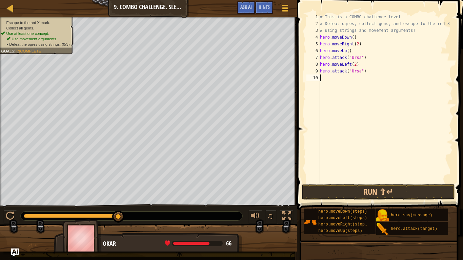
paste textarea "hero.moveLeft(2)"
type textarea "hero.moveLeft(2)"
drag, startPoint x: 358, startPoint y: 65, endPoint x: 317, endPoint y: 64, distance: 41.3
click at [317, 64] on div "hero.moveLeft(2) 1 2 3 4 5 6 7 8 9 10 11 # This is a COMBO challenge level. # D…" at bounding box center [379, 98] width 148 height 169
type textarea "hero.attack("Ursa")"
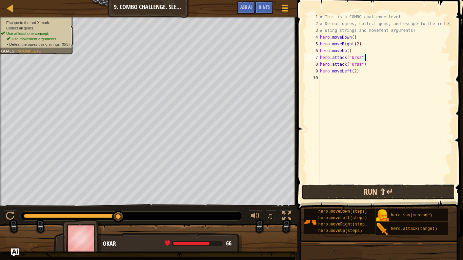
click at [380, 195] on button "Run ⇧↵" at bounding box center [378, 192] width 153 height 16
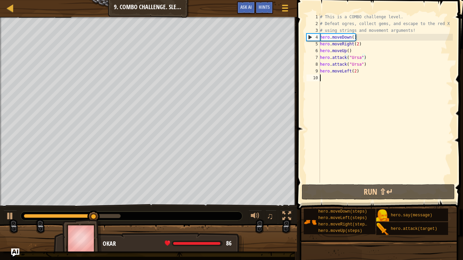
click at [320, 77] on div "# This is a COMBO challenge level. # Defeat [PERSON_NAME], collect gems, and es…" at bounding box center [385, 105] width 134 height 183
type textarea "m"
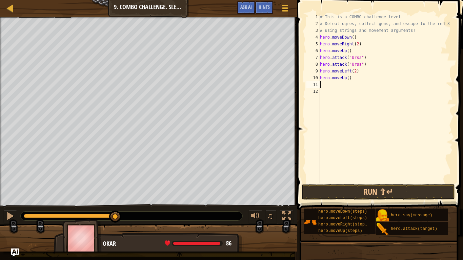
click at [337, 83] on div "# This is a COMBO challenge level. # Defeat [PERSON_NAME], collect gems, and es…" at bounding box center [385, 105] width 134 height 183
click at [321, 81] on div "# This is a COMBO challenge level. # Defeat [PERSON_NAME], collect gems, and es…" at bounding box center [385, 105] width 134 height 183
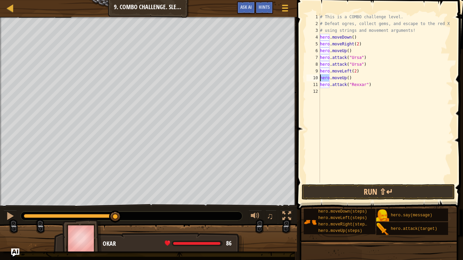
click at [323, 85] on div "# This is a COMBO challenge level. # Defeat [PERSON_NAME], collect gems, and es…" at bounding box center [385, 105] width 134 height 183
drag, startPoint x: 323, startPoint y: 85, endPoint x: 369, endPoint y: 86, distance: 46.4
click at [369, 86] on div "# This is a COMBO challenge level. # Defeat [PERSON_NAME], collect gems, and es…" at bounding box center [385, 105] width 134 height 183
type textarea "hero.attack("Rexxar")"
click at [330, 87] on div "# This is a COMBO challenge level. # Defeat [PERSON_NAME], collect gems, and es…" at bounding box center [385, 98] width 134 height 169
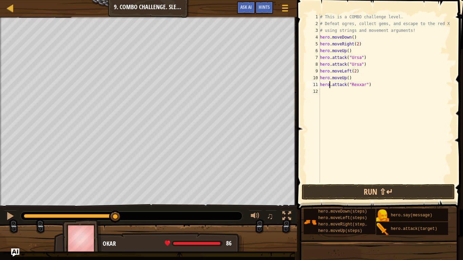
click at [330, 89] on div "# This is a COMBO challenge level. # Defeat [PERSON_NAME], collect gems, and es…" at bounding box center [385, 105] width 134 height 183
paste textarea "hero.attack("Rexxar")"
type textarea "hero.attack("Rexxar")"
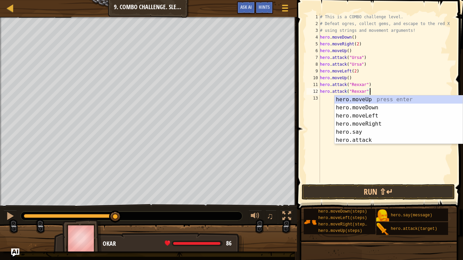
click at [392, 86] on div "# This is a COMBO challenge level. # Defeat [PERSON_NAME], collect gems, and es…" at bounding box center [385, 105] width 134 height 183
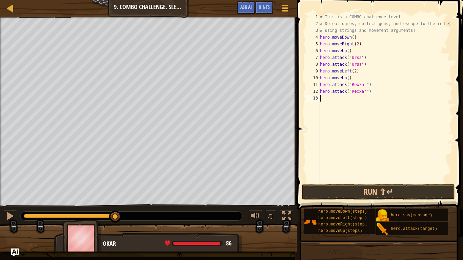
click at [338, 96] on div "# This is a COMBO challenge level. # Defeat [PERSON_NAME], collect gems, and es…" at bounding box center [385, 105] width 134 height 183
type textarea "m"
type textarea "hero.attack("Brack")"
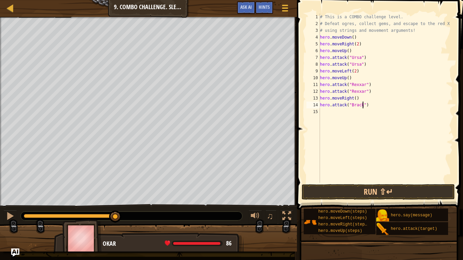
click at [325, 105] on div "# This is a COMBO challenge level. # Defeat [PERSON_NAME], collect gems, and es…" at bounding box center [385, 105] width 134 height 183
drag, startPoint x: 325, startPoint y: 105, endPoint x: 367, endPoint y: 106, distance: 41.7
click at [367, 106] on div "# This is a COMBO challenge level. # Defeat [PERSON_NAME], collect gems, and es…" at bounding box center [385, 105] width 134 height 183
click at [347, 110] on div "# This is a COMBO challenge level. # Defeat [PERSON_NAME], collect gems, and es…" at bounding box center [385, 105] width 134 height 183
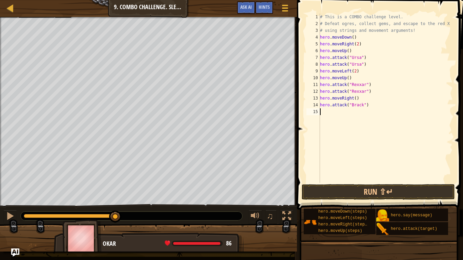
paste textarea "hero.attack("Brack")"
type textarea "hero.attack("Brack")"
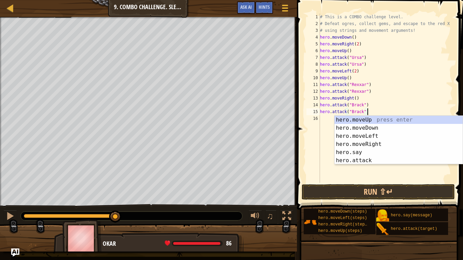
click at [327, 120] on div "# This is a COMBO challenge level. # Defeat [PERSON_NAME], collect gems, and es…" at bounding box center [385, 105] width 134 height 183
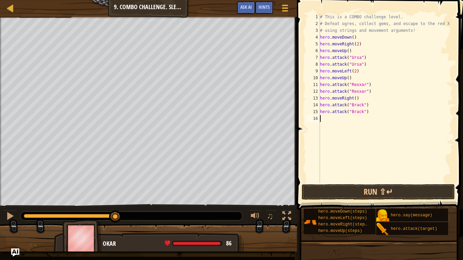
type textarea "m"
click at [354, 122] on div "# This is a COMBO challenge level. # Defeat [PERSON_NAME], collect gems, and es…" at bounding box center [385, 105] width 134 height 183
click at [355, 121] on div "# This is a COMBO challenge level. # Defeat [PERSON_NAME], collect gems, and es…" at bounding box center [385, 105] width 134 height 183
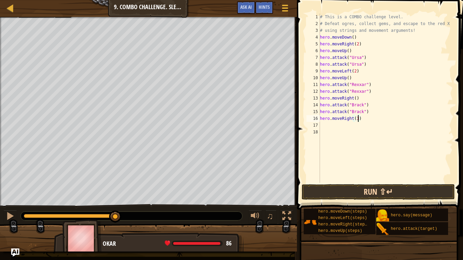
type textarea "hero.moveRight(3)"
click at [368, 195] on button "Run ⇧↵" at bounding box center [378, 192] width 153 height 16
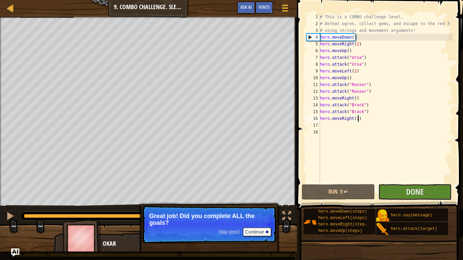
drag, startPoint x: 92, startPoint y: 215, endPoint x: 162, endPoint y: 217, distance: 69.1
click at [162, 217] on div "Escape to the red X mark. Collect all gems. Use at least one concept: Use movem…" at bounding box center [231, 134] width 463 height 235
click at [402, 190] on button "Done" at bounding box center [414, 192] width 73 height 16
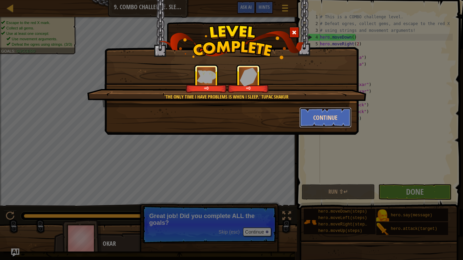
click at [327, 111] on button "Continue" at bounding box center [325, 117] width 53 height 20
